Goal: Transaction & Acquisition: Download file/media

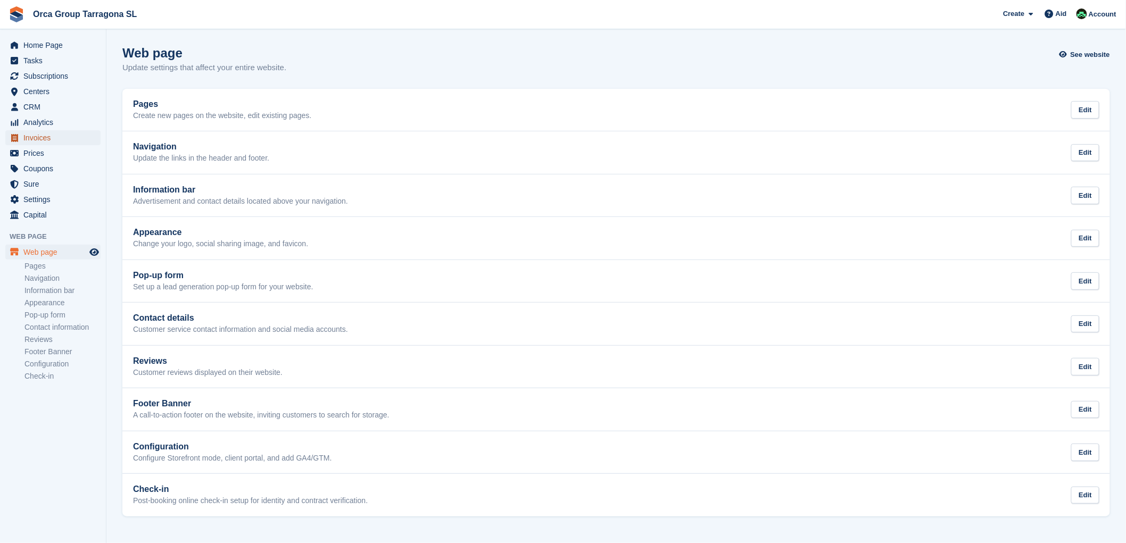
click at [48, 139] on font "Invoices" at bounding box center [36, 138] width 27 height 9
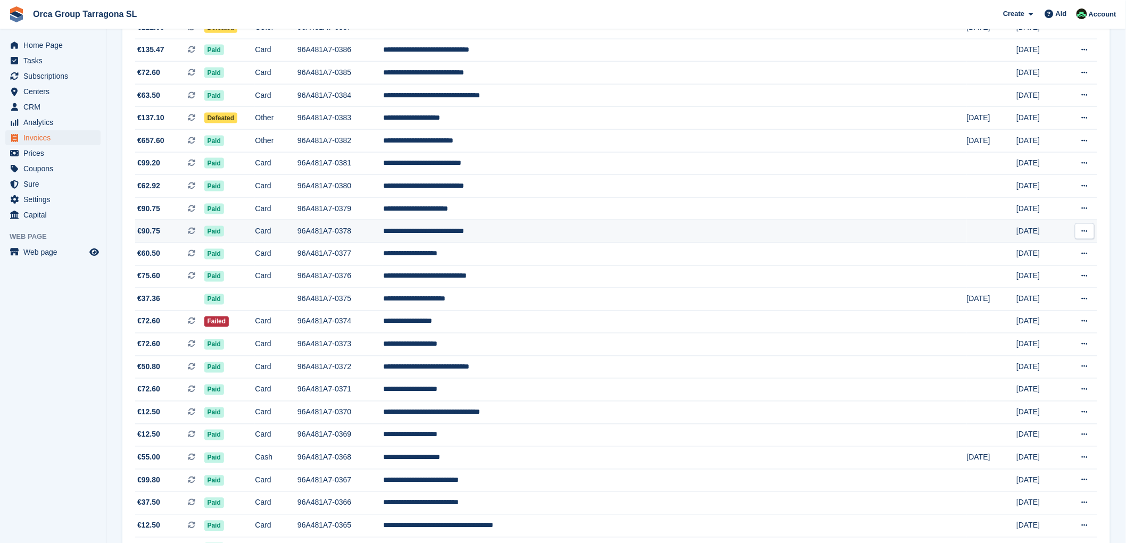
scroll to position [829, 0]
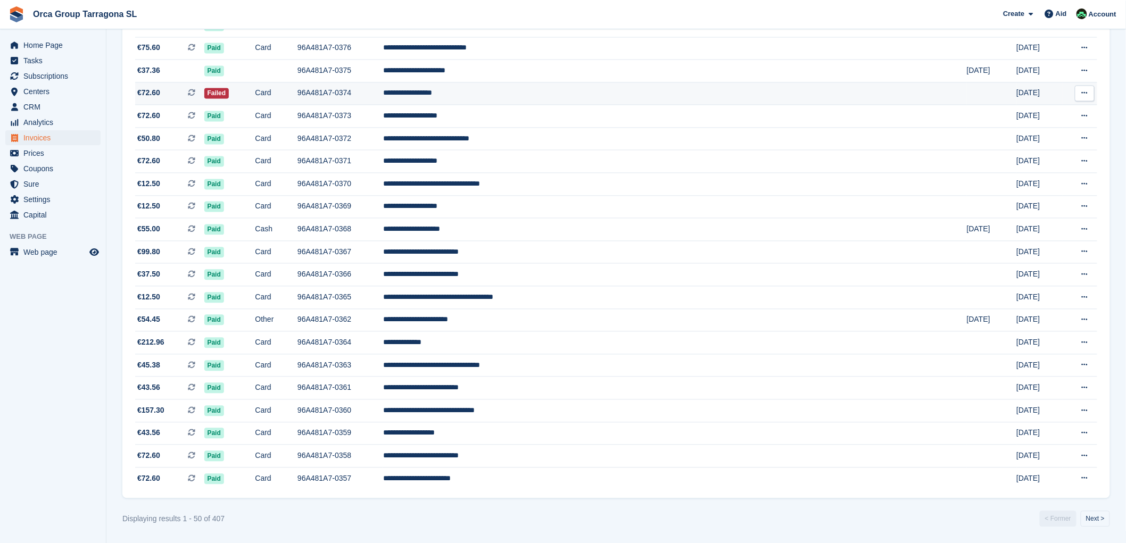
click at [432, 90] on font "**********" at bounding box center [407, 92] width 49 height 7
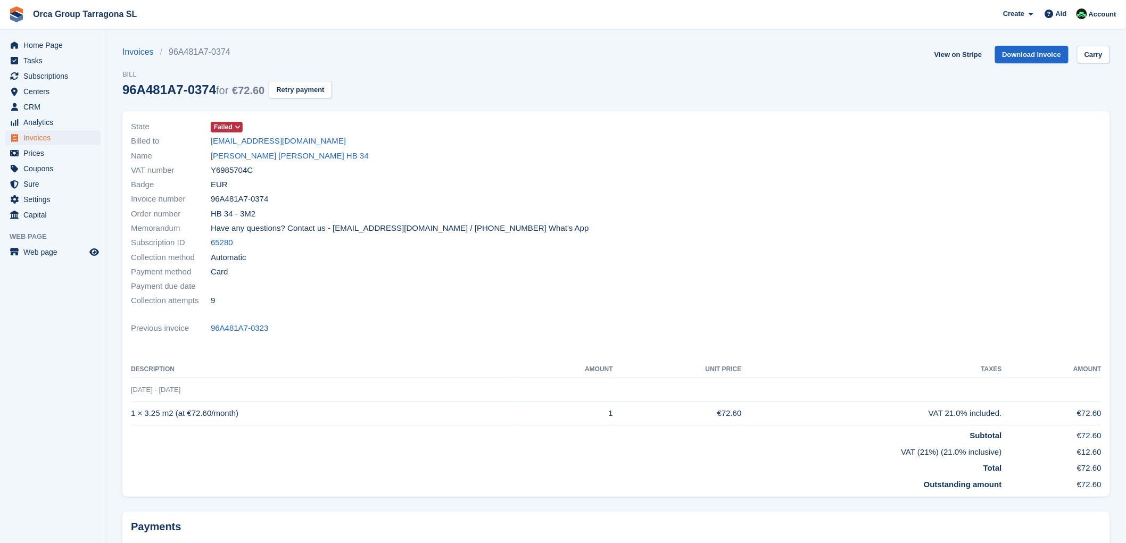
drag, startPoint x: 308, startPoint y: 140, endPoint x: 209, endPoint y: 139, distance: 99.0
click at [209, 139] on div "Billed to [EMAIL_ADDRESS][DOMAIN_NAME]" at bounding box center [370, 141] width 479 height 14
copy div "[EMAIL_ADDRESS][DOMAIN_NAME]"
click at [1031, 51] on font "Download invoice" at bounding box center [1031, 55] width 59 height 8
click at [59, 139] on span "Invoices" at bounding box center [55, 137] width 64 height 15
